Goal: Navigation & Orientation: Find specific page/section

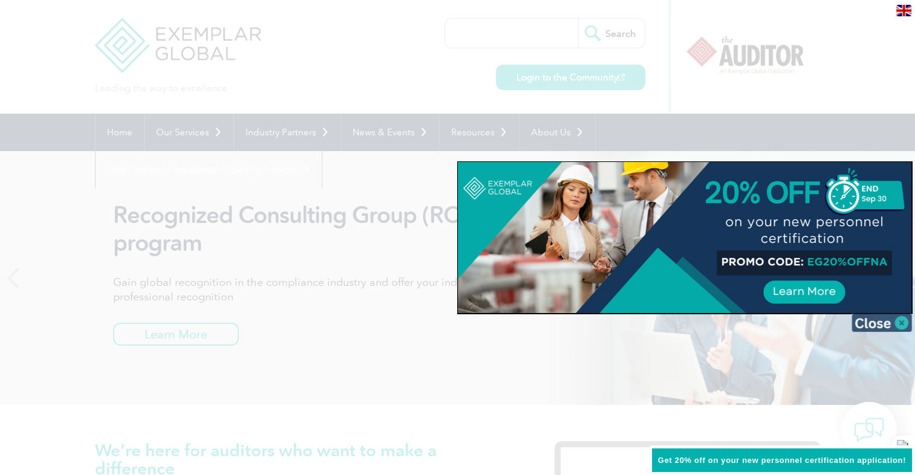
click at [903, 324] on img at bounding box center [882, 323] width 60 height 18
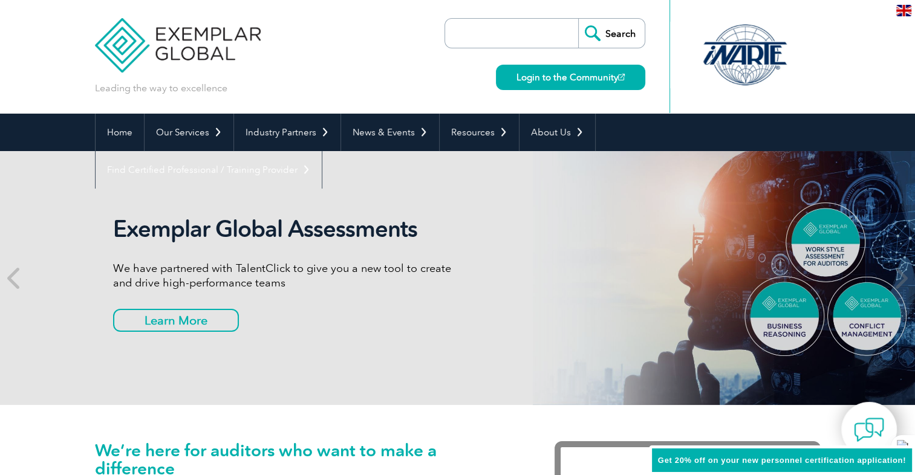
click at [907, 13] on img at bounding box center [904, 10] width 15 height 11
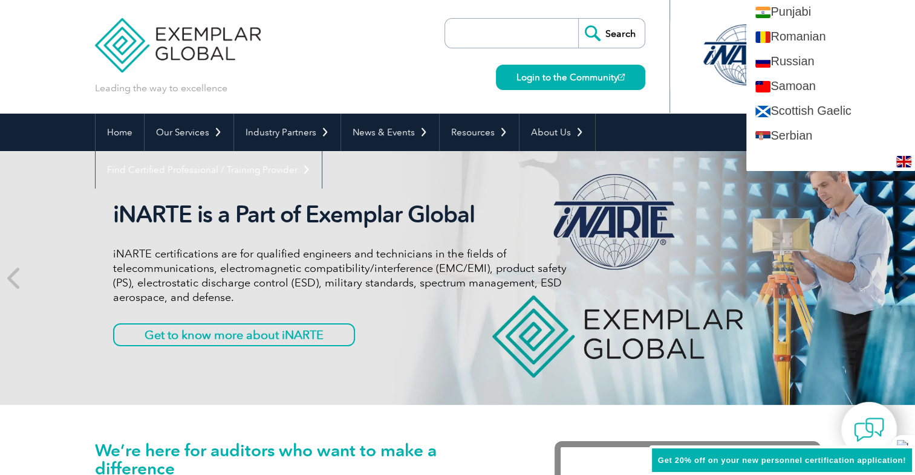
scroll to position [1769, 0]
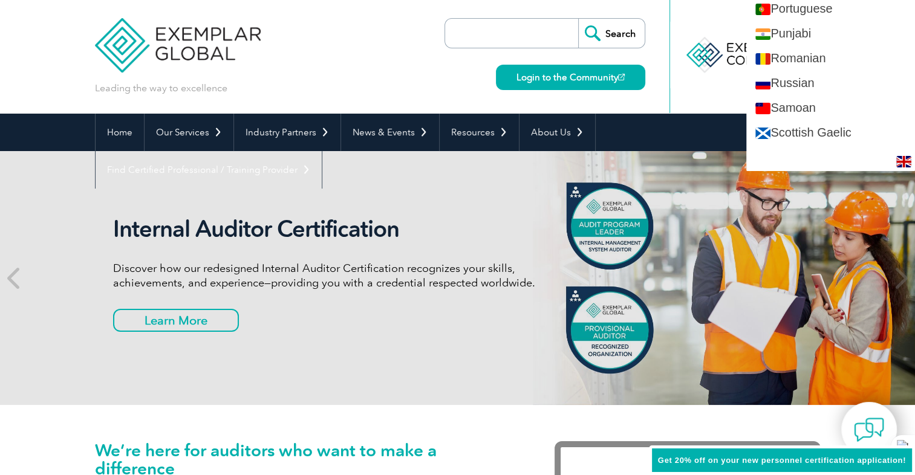
click at [457, 98] on div "Search Login to the Community" at bounding box center [545, 57] width 201 height 114
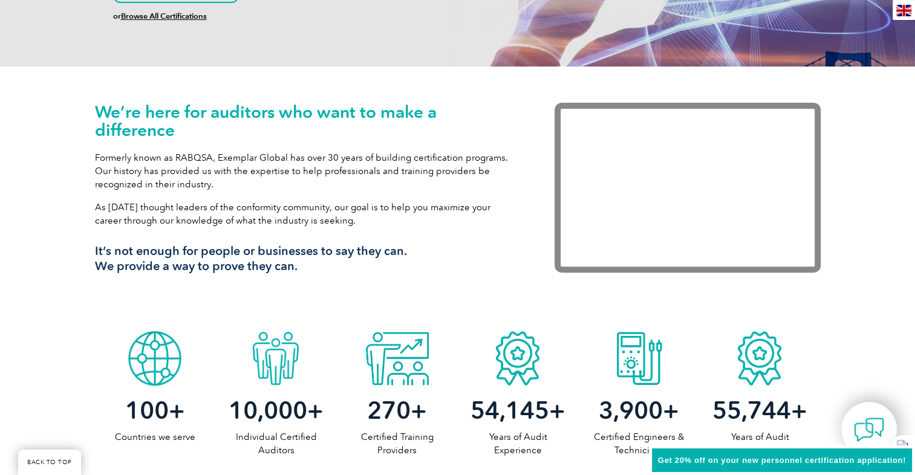
scroll to position [0, 0]
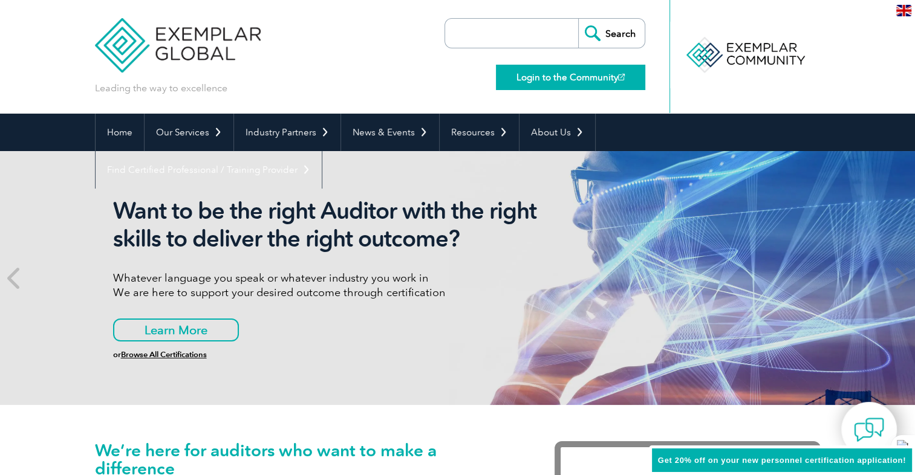
click at [590, 76] on link "Login to the Community" at bounding box center [570, 77] width 149 height 25
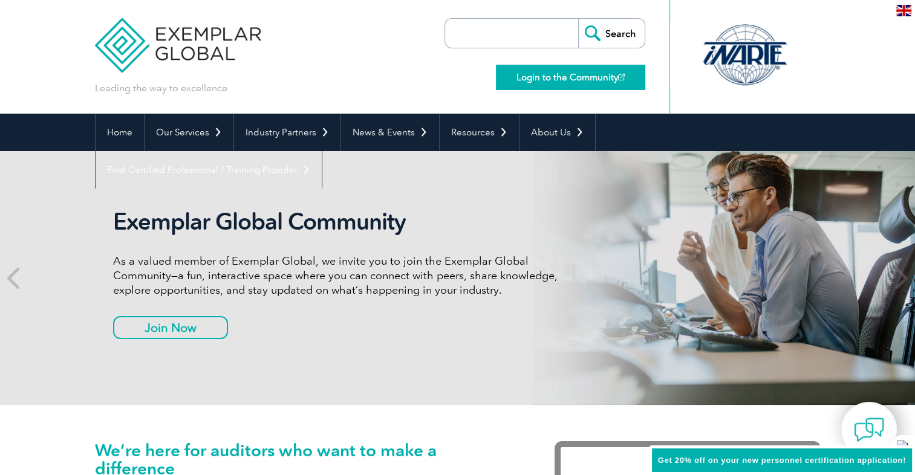
click at [572, 81] on link "Login to the Community" at bounding box center [570, 77] width 149 height 25
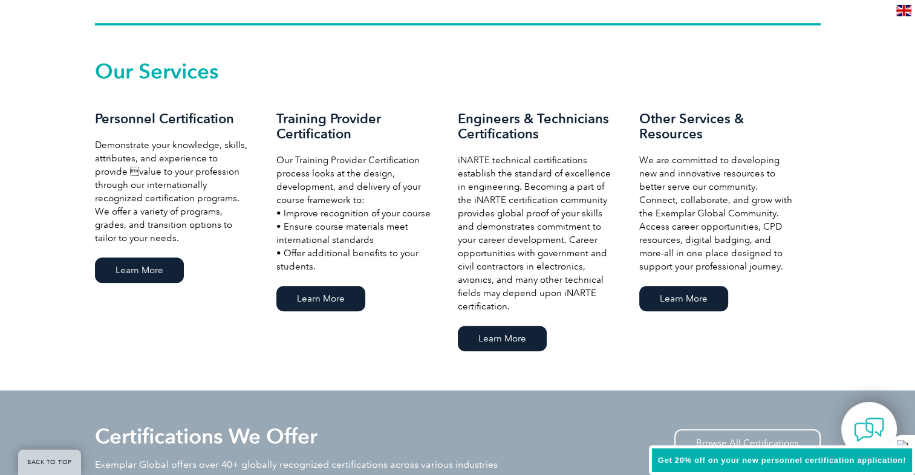
scroll to position [849, 0]
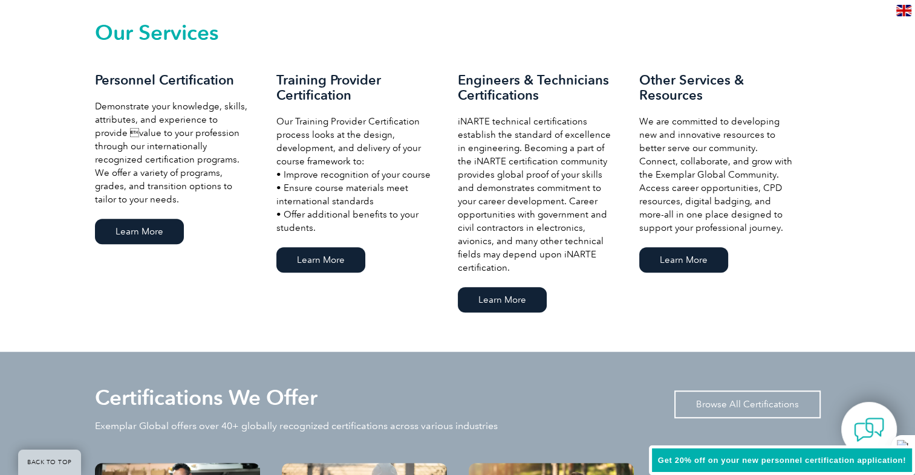
click at [754, 398] on link "Browse All Certifications" at bounding box center [747, 405] width 146 height 28
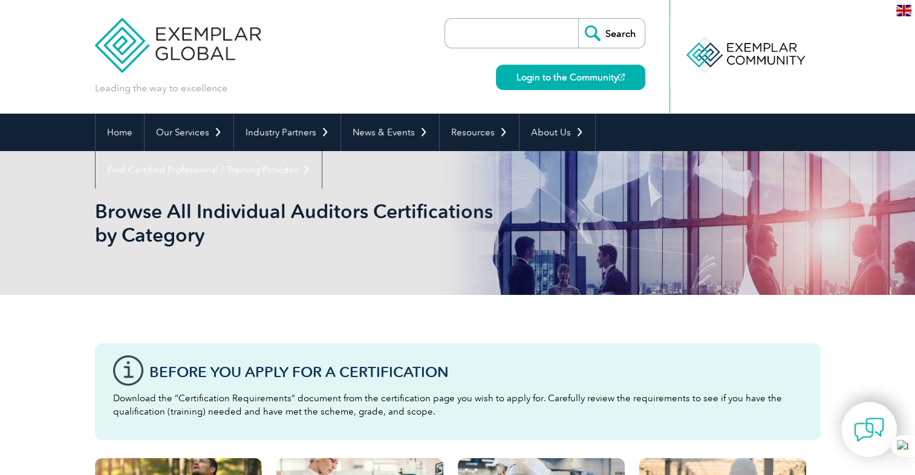
click at [479, 250] on div "Browse All Individual Auditors Certifications by Category" at bounding box center [458, 223] width 726 height 144
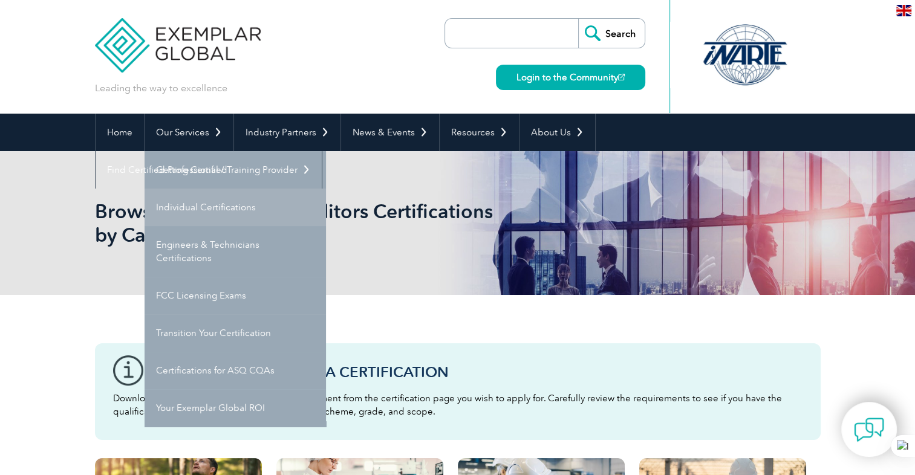
click at [205, 201] on link "Individual Certifications" at bounding box center [235, 208] width 181 height 38
